Goal: Task Accomplishment & Management: Use online tool/utility

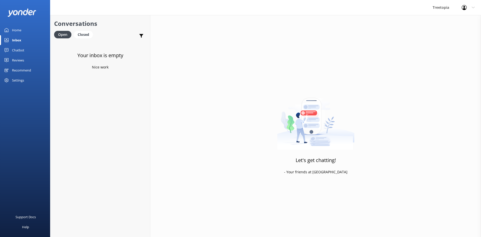
click at [20, 51] on div "Chatbot" at bounding box center [18, 50] width 12 height 10
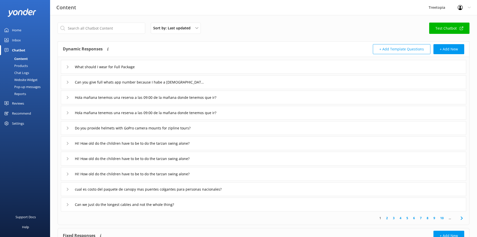
click at [16, 71] on div "Chat Logs" at bounding box center [16, 72] width 26 height 7
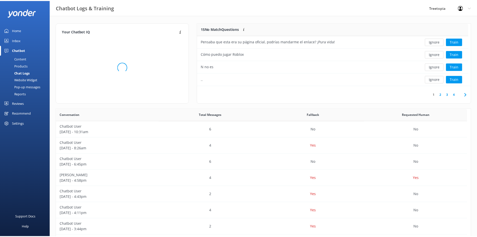
scroll to position [172, 411]
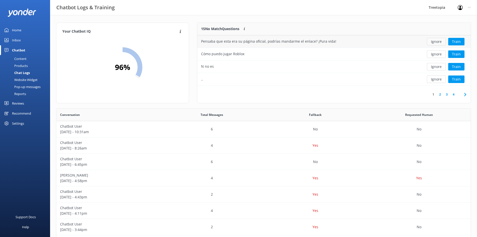
click at [432, 45] on button "Ignore" at bounding box center [436, 42] width 19 height 8
click at [439, 42] on button "Ignore" at bounding box center [436, 42] width 19 height 8
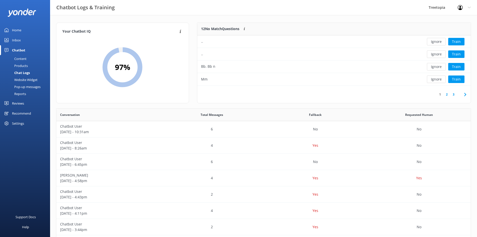
click at [439, 42] on button "Ignore" at bounding box center [436, 42] width 19 height 8
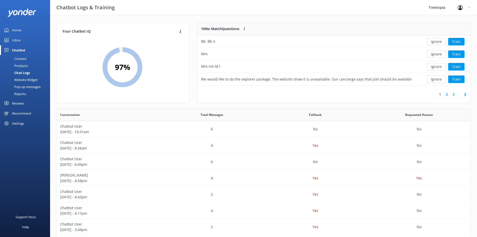
click at [439, 42] on button "Ignore" at bounding box center [436, 42] width 19 height 8
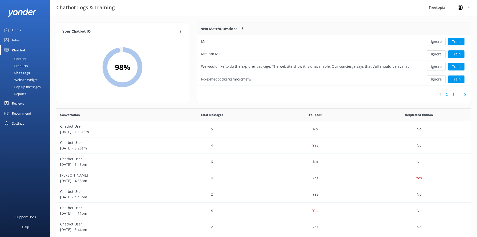
click at [439, 42] on button "Ignore" at bounding box center [436, 42] width 19 height 8
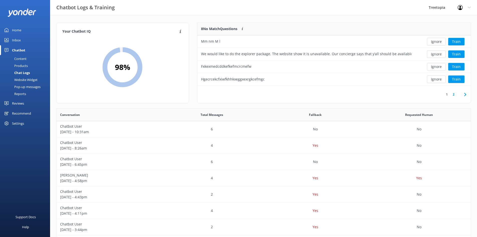
click at [439, 42] on button "Ignore" at bounding box center [436, 42] width 19 height 8
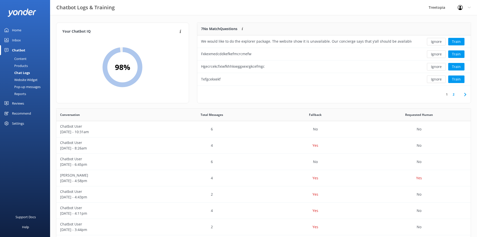
click at [439, 42] on button "Ignore" at bounding box center [436, 42] width 19 height 8
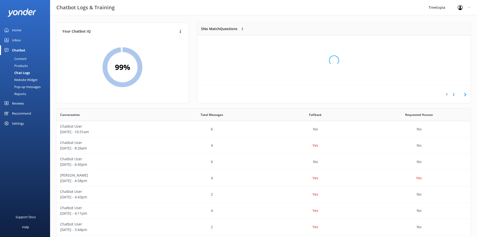
click at [439, 42] on div "Loading.." at bounding box center [333, 60] width 263 height 237
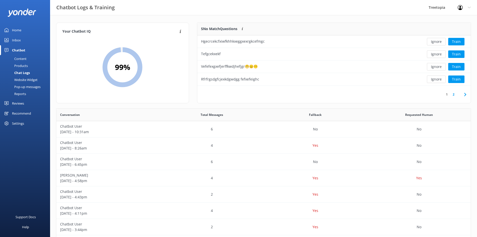
click at [439, 42] on button "Ignore" at bounding box center [436, 42] width 19 height 8
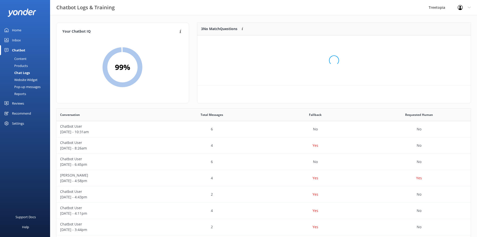
click at [439, 42] on div "Loading.." at bounding box center [333, 60] width 263 height 237
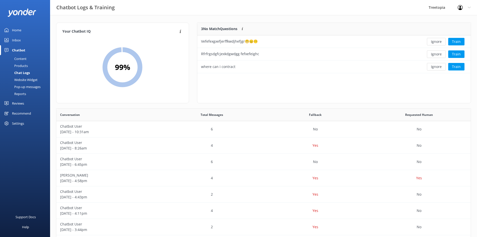
click at [439, 42] on button "Ignore" at bounding box center [436, 42] width 19 height 8
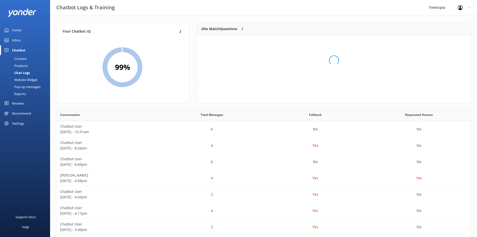
click at [439, 42] on div "Loading.." at bounding box center [333, 60] width 263 height 237
click at [439, 42] on button "Ignore" at bounding box center [436, 42] width 19 height 8
click at [439, 42] on div "Loading.." at bounding box center [333, 60] width 263 height 237
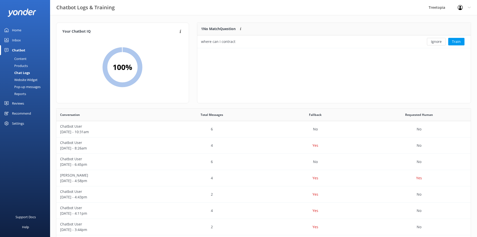
scroll to position [22, 270]
click at [439, 42] on button "Ignore" at bounding box center [436, 42] width 19 height 8
